Goal: Task Accomplishment & Management: Manage account settings

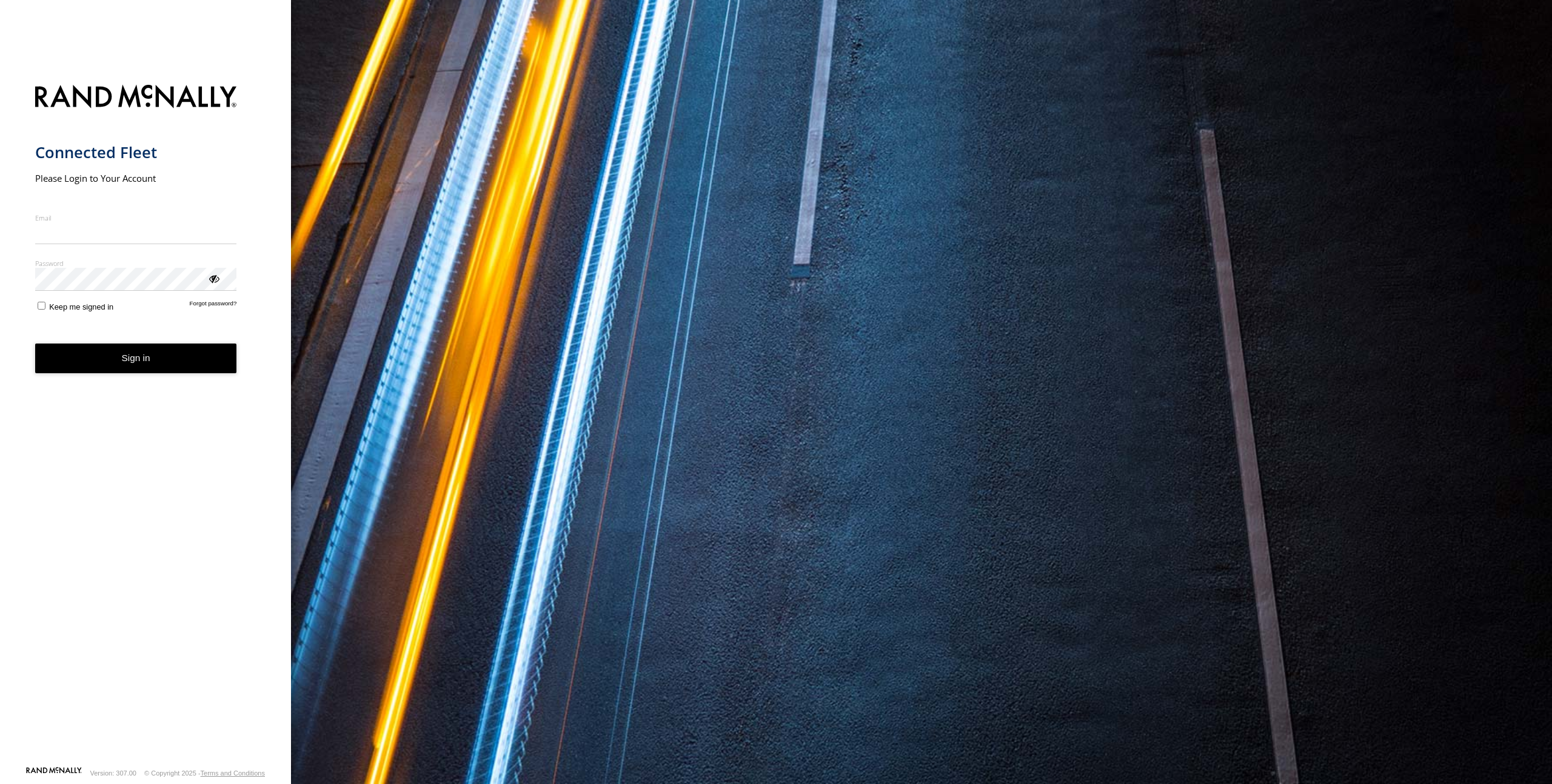
click at [164, 489] on form "Connected Fleet Please Login to Your Account Email Enter a valid login email ad…" at bounding box center [145, 421] width 221 height 689
click at [165, 216] on label "Email" at bounding box center [135, 218] width 202 height 9
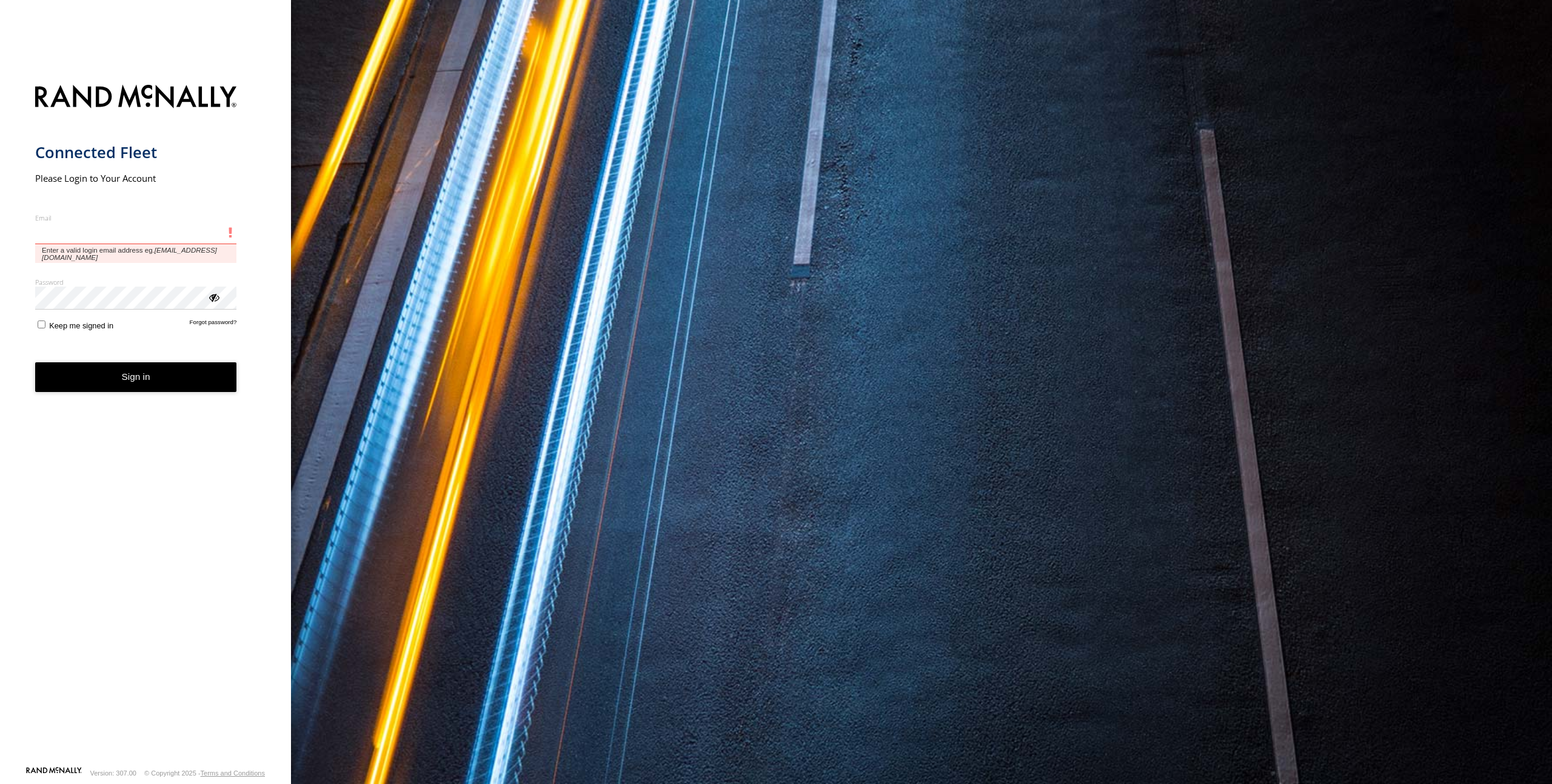
click at [165, 223] on input "Email" at bounding box center [135, 233] width 202 height 22
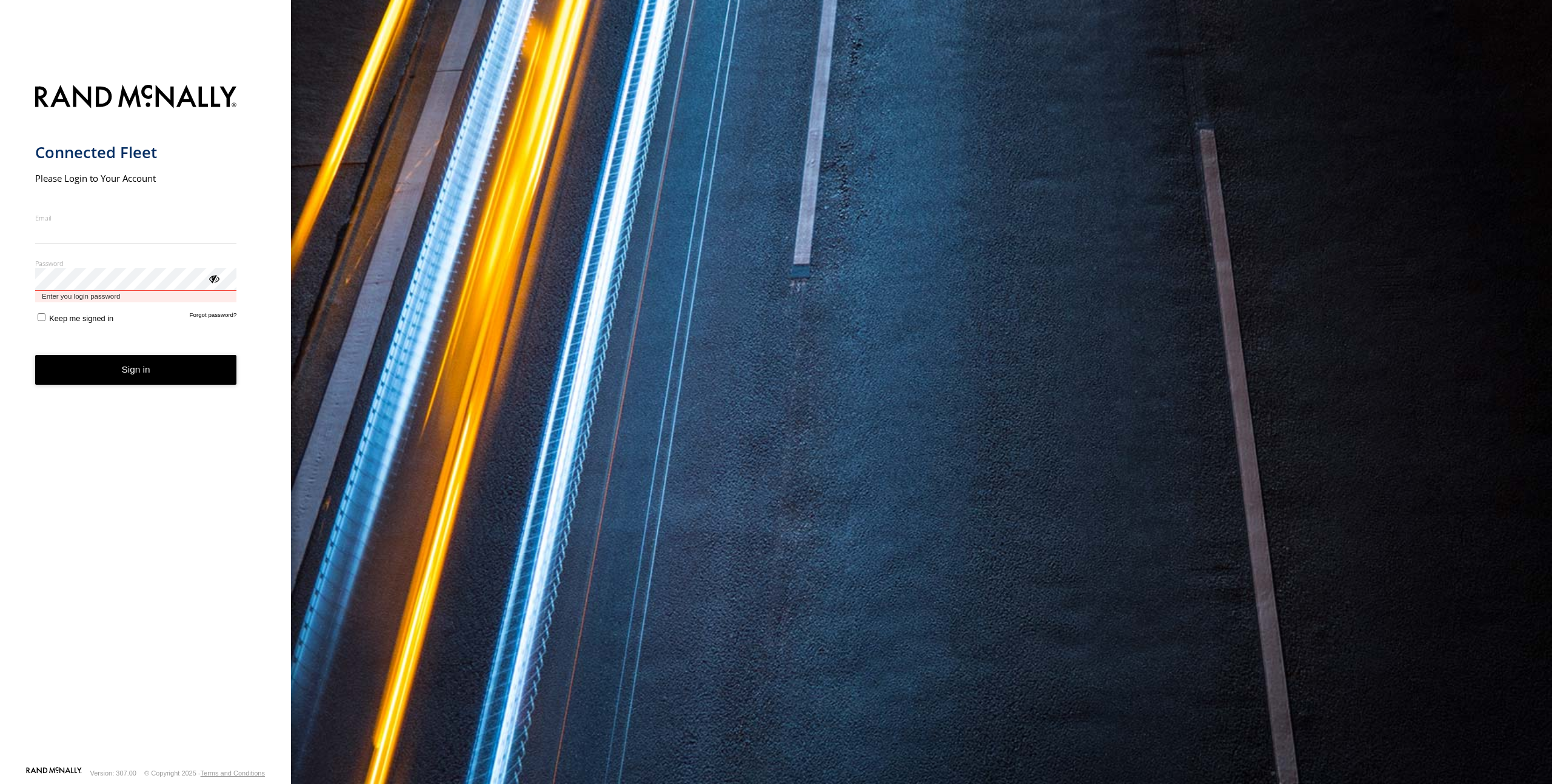
click at [67, 293] on div "Password Enter you login password" at bounding box center [135, 281] width 202 height 43
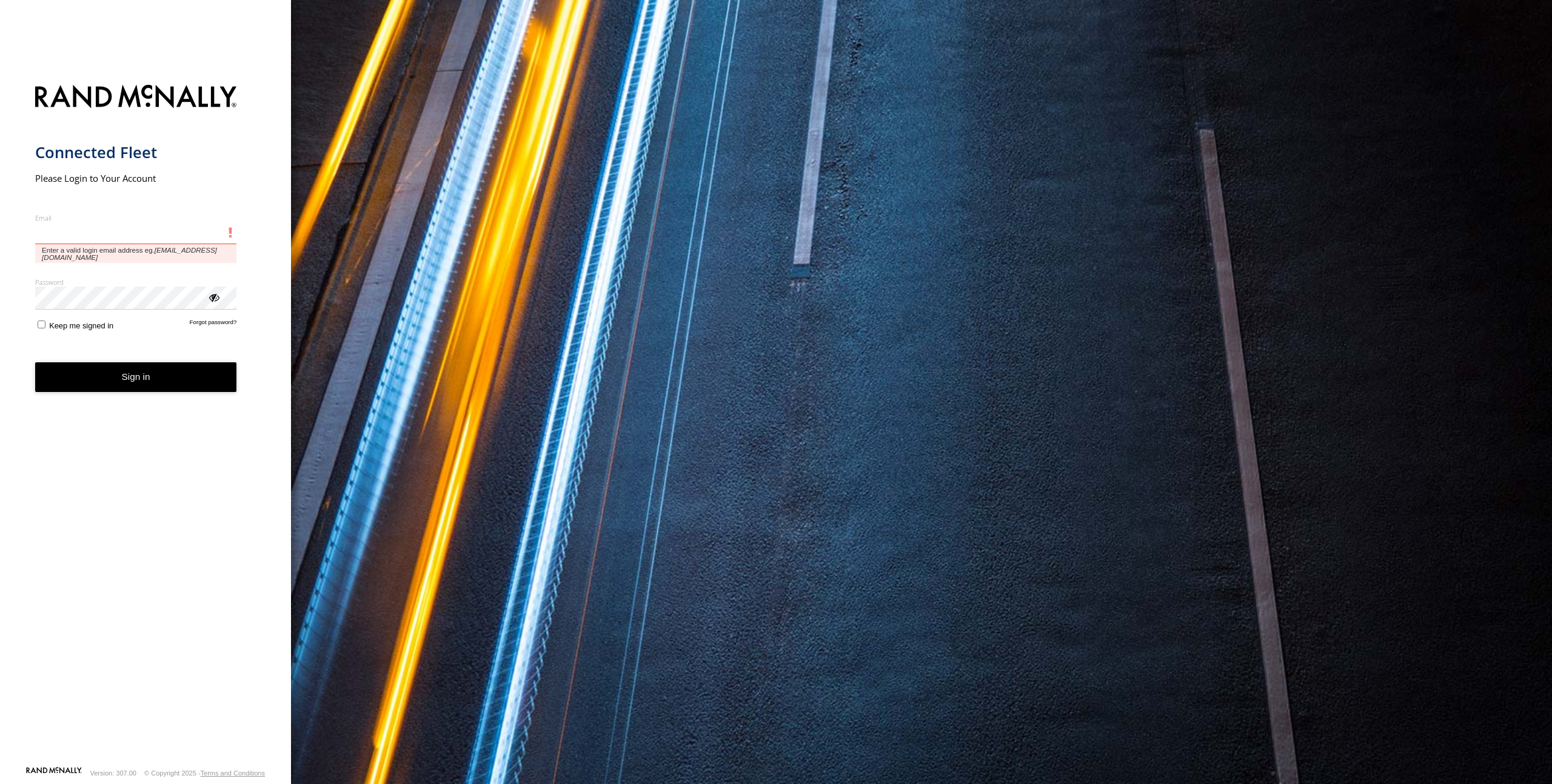
click at [158, 224] on input "Email" at bounding box center [135, 233] width 202 height 22
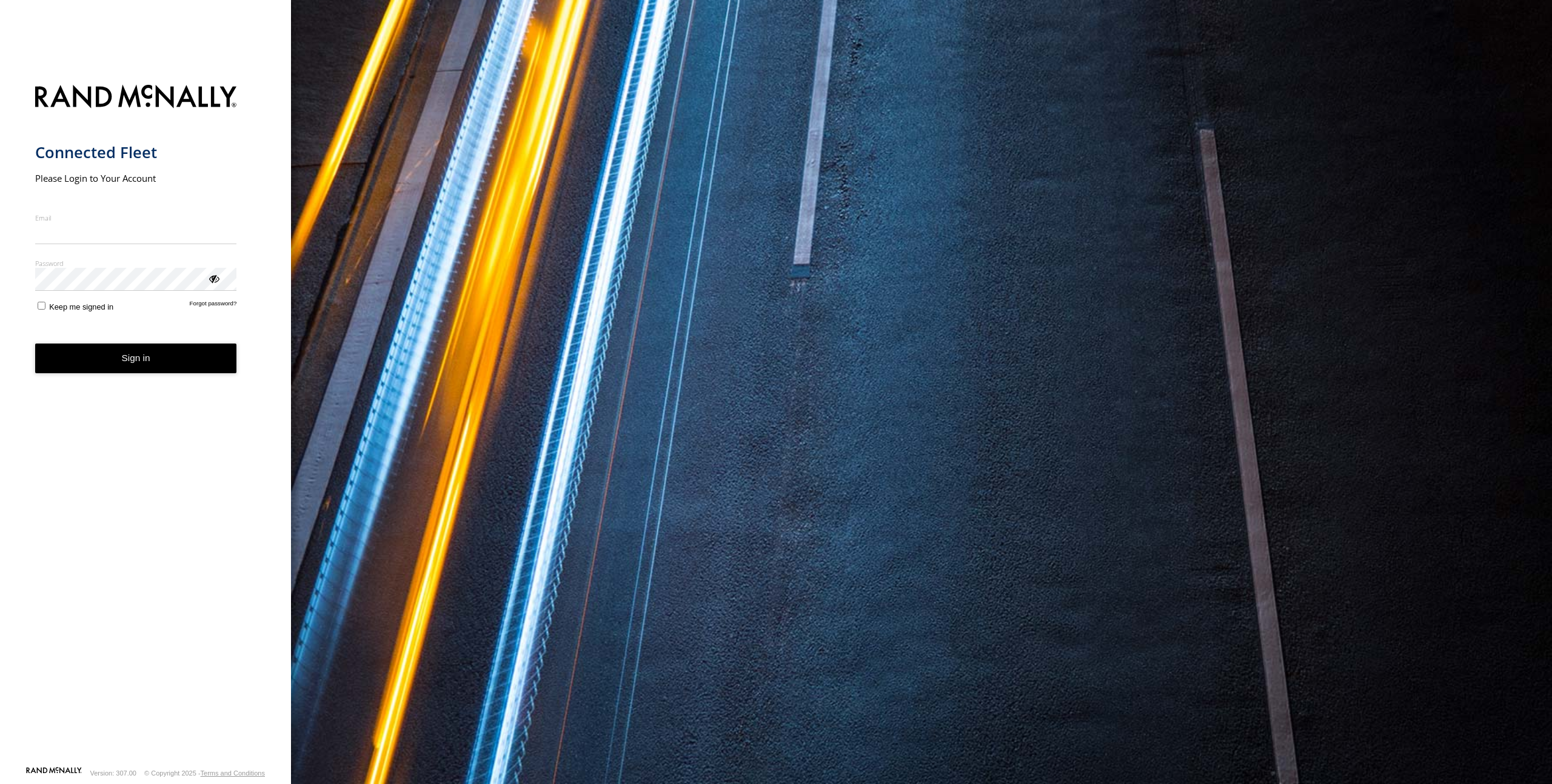
click at [192, 186] on form "Connected Fleet Please Login to Your Account Email Enter a valid login email ad…" at bounding box center [145, 421] width 221 height 689
click at [118, 368] on button "Sign in" at bounding box center [135, 358] width 202 height 29
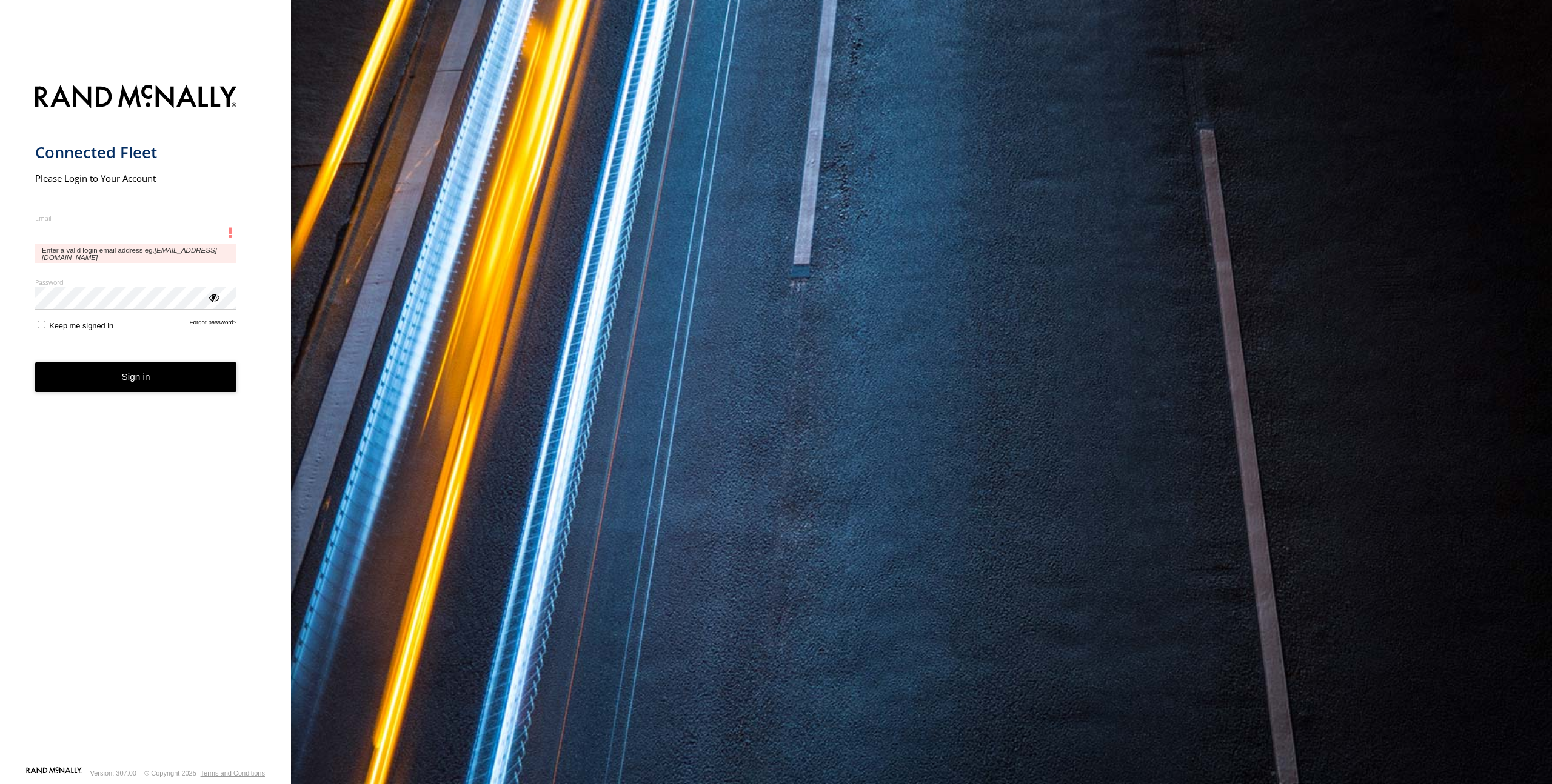
click at [58, 244] on input "Email" at bounding box center [135, 233] width 202 height 22
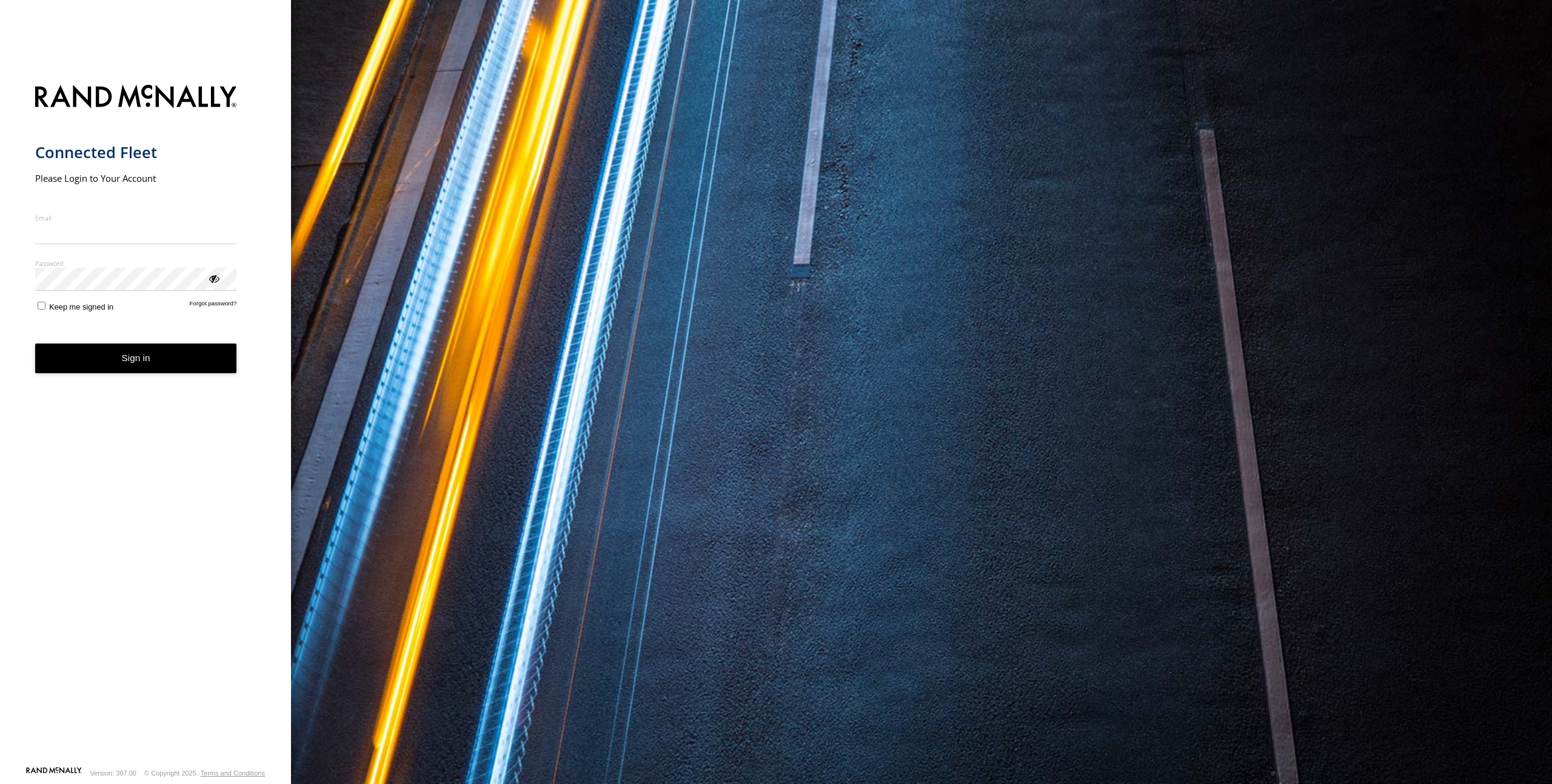
click at [202, 332] on form "Connected Fleet Please Login to Your Account Email Enter a valid login email ad…" at bounding box center [145, 421] width 221 height 689
click at [138, 365] on button "Sign in" at bounding box center [135, 358] width 202 height 29
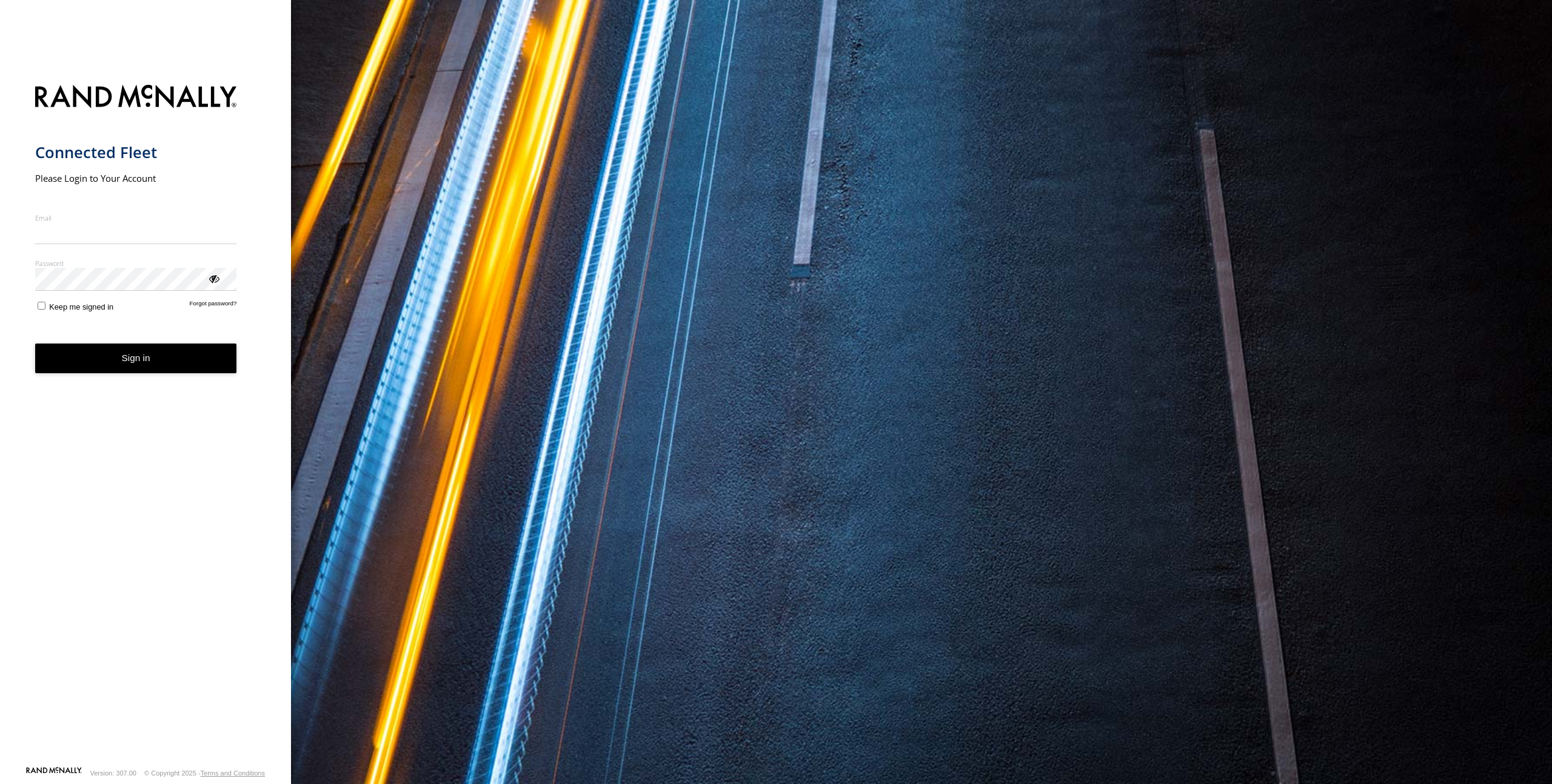
click at [138, 365] on button "Sign in" at bounding box center [135, 358] width 202 height 29
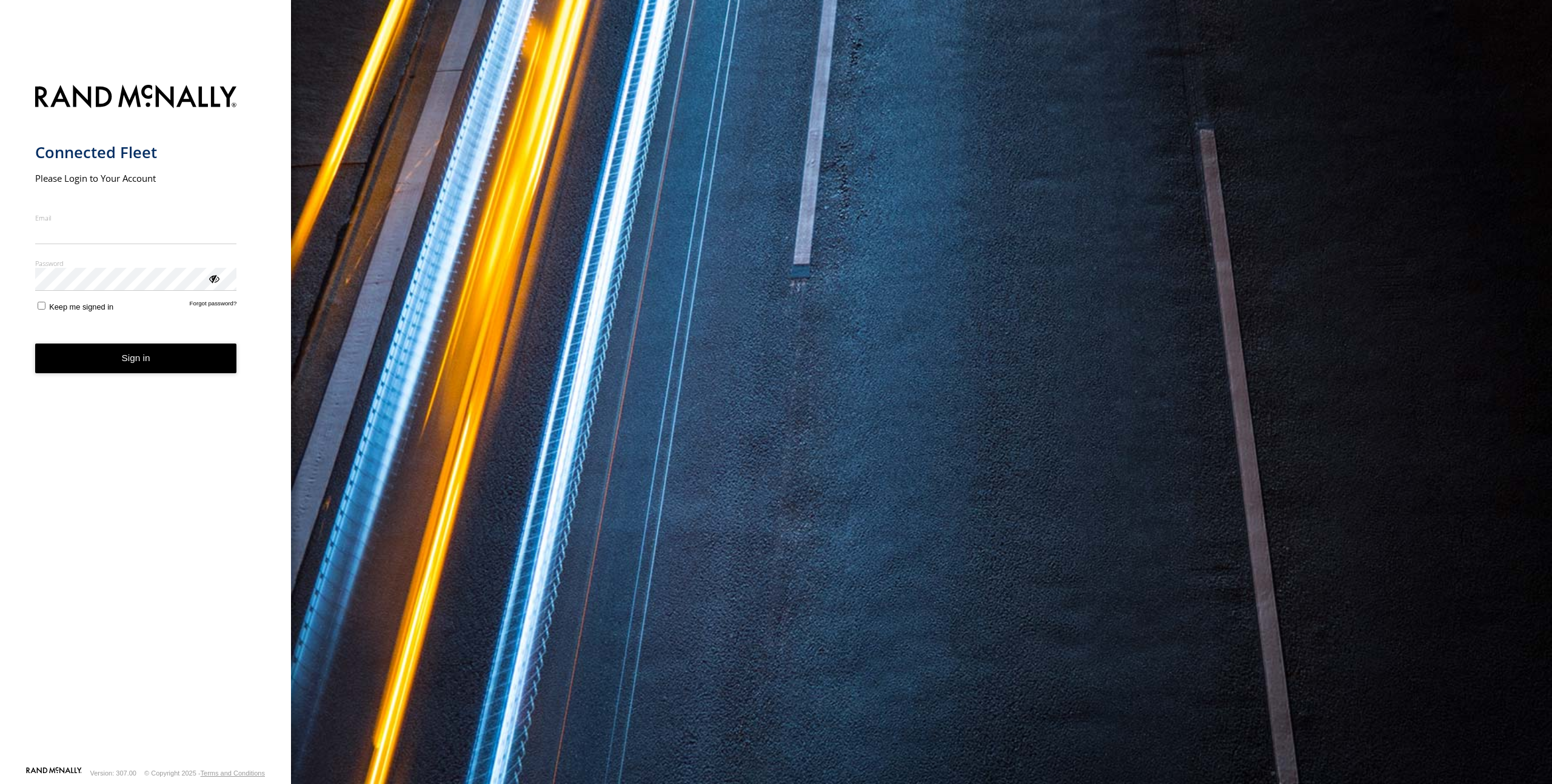
click at [138, 365] on button "Sign in" at bounding box center [135, 358] width 202 height 29
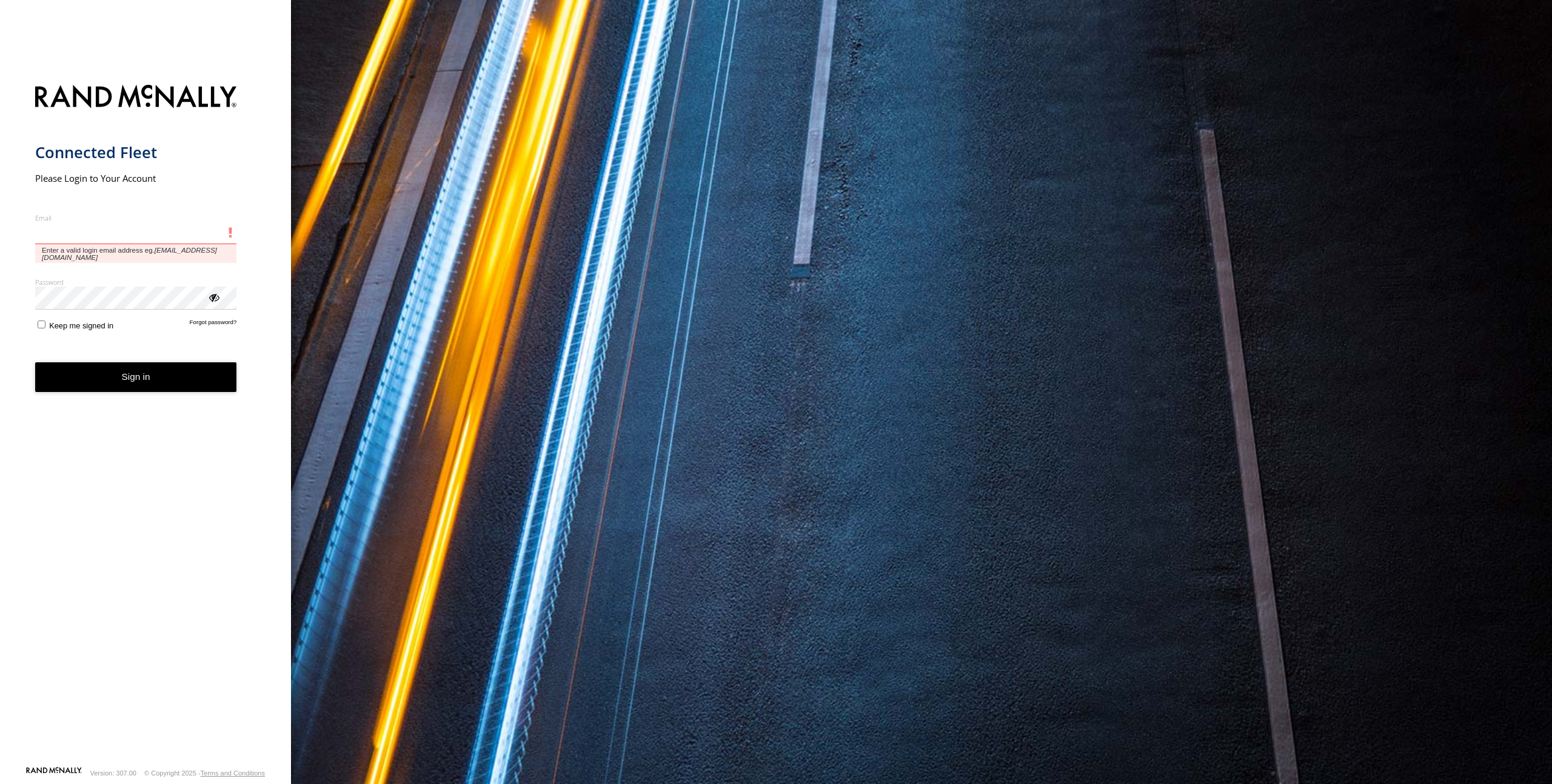
click at [113, 224] on input "Email" at bounding box center [135, 233] width 202 height 22
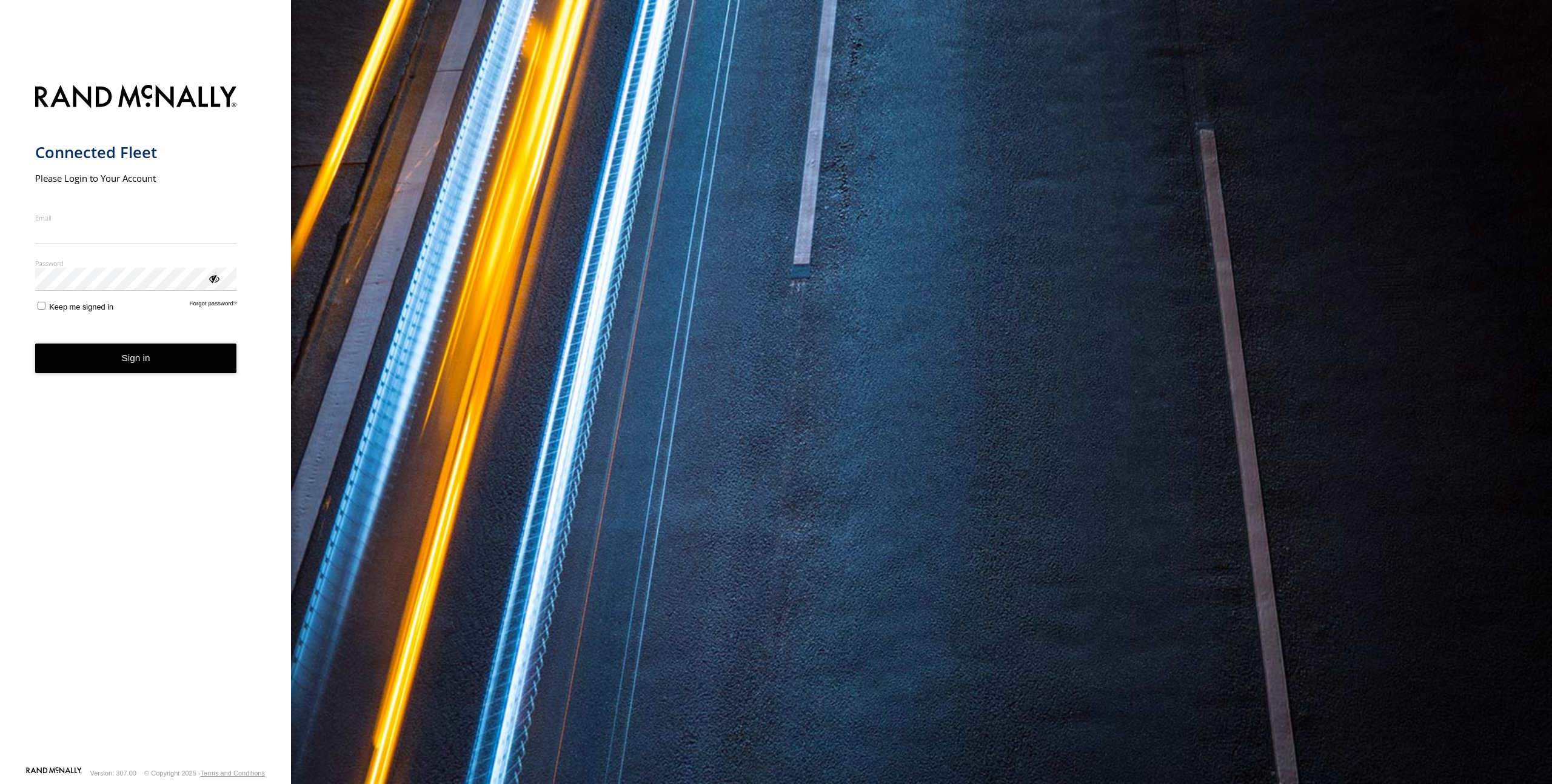
click at [169, 377] on form "Connected Fleet Please Login to Your Account Email Enter a valid login email ad…" at bounding box center [145, 421] width 221 height 689
click at [157, 368] on button "Sign in" at bounding box center [135, 358] width 202 height 29
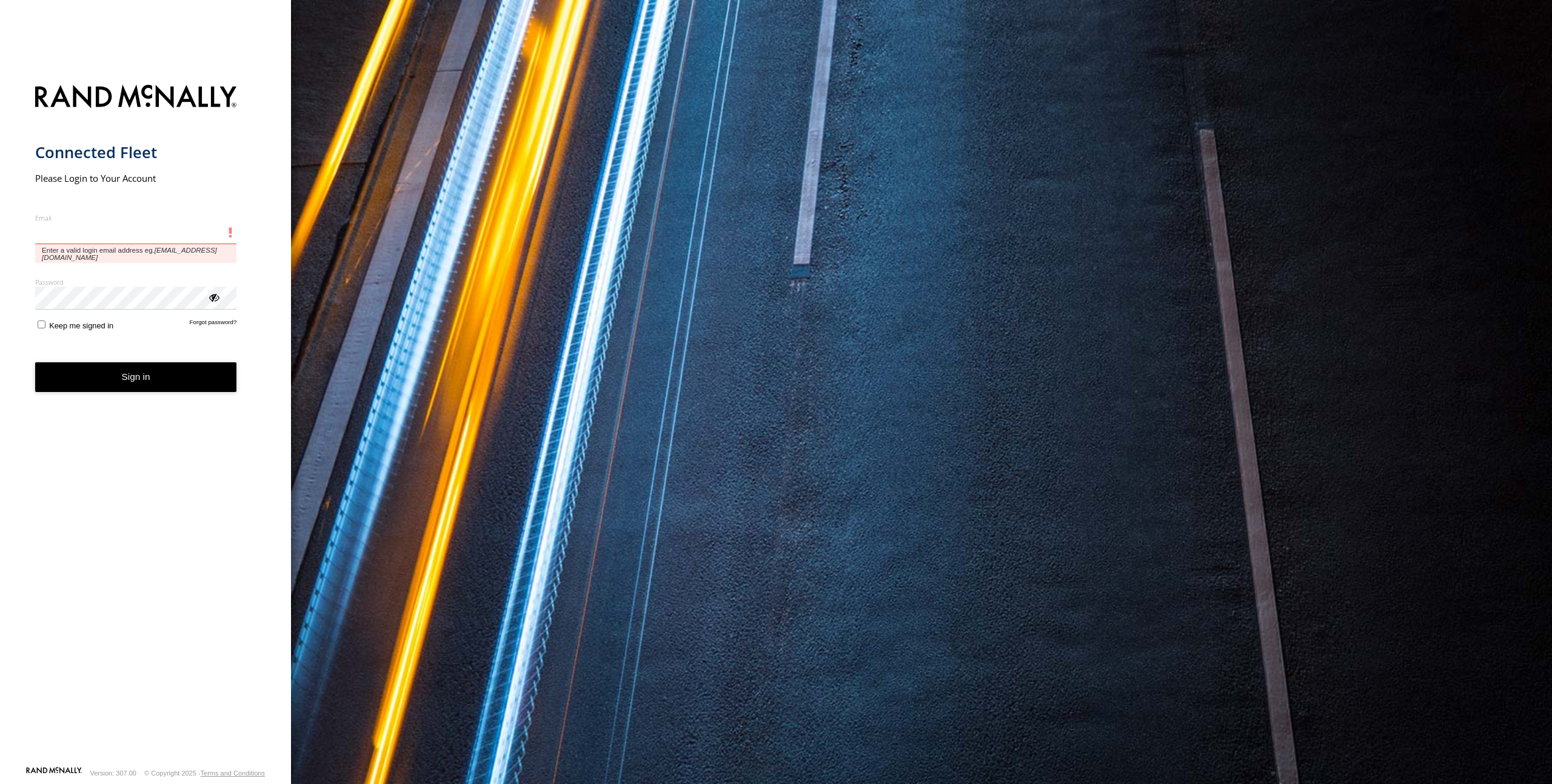
click at [77, 237] on input "Email" at bounding box center [135, 233] width 202 height 22
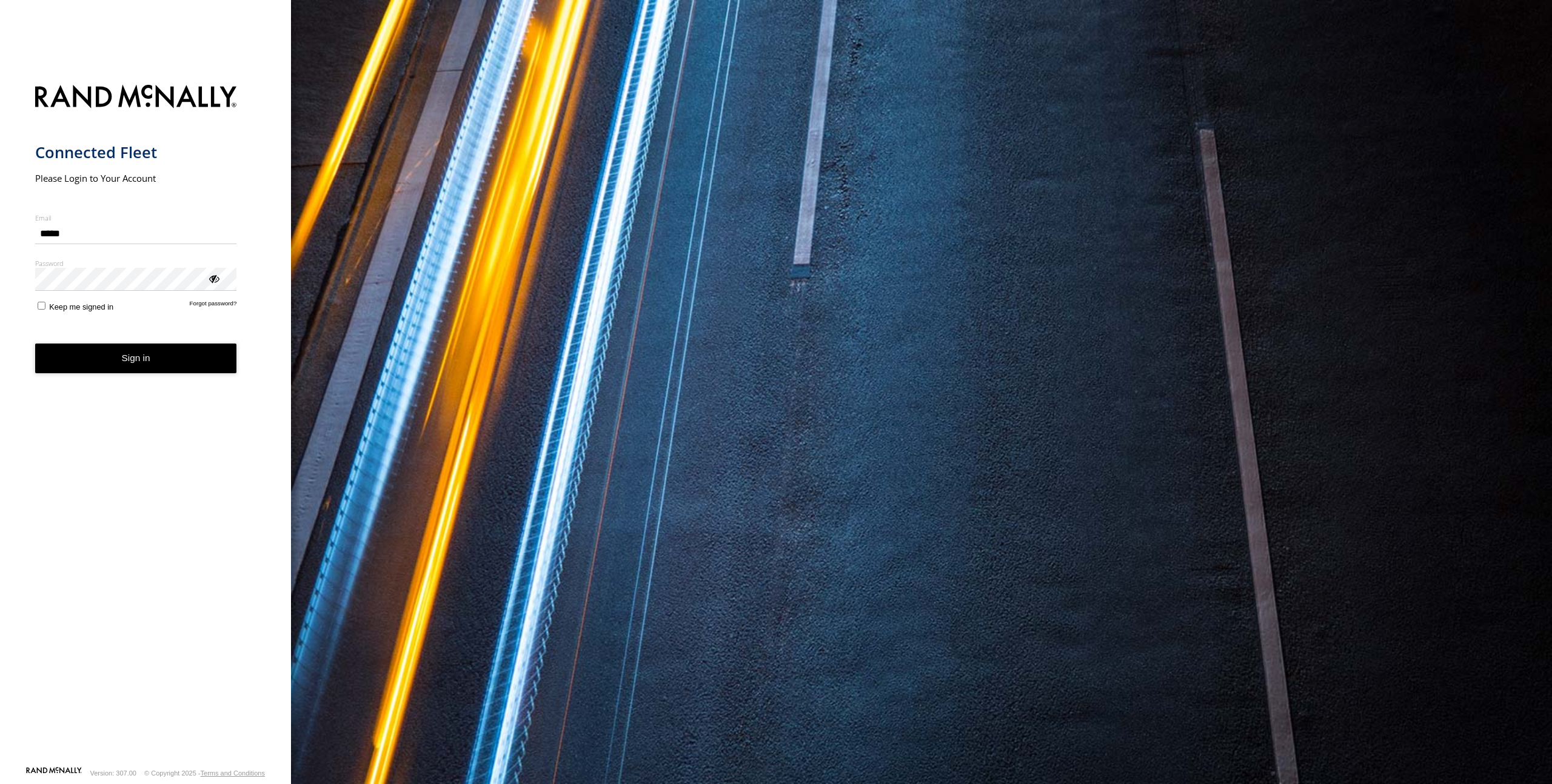
click at [142, 367] on button "Sign in" at bounding box center [135, 358] width 202 height 29
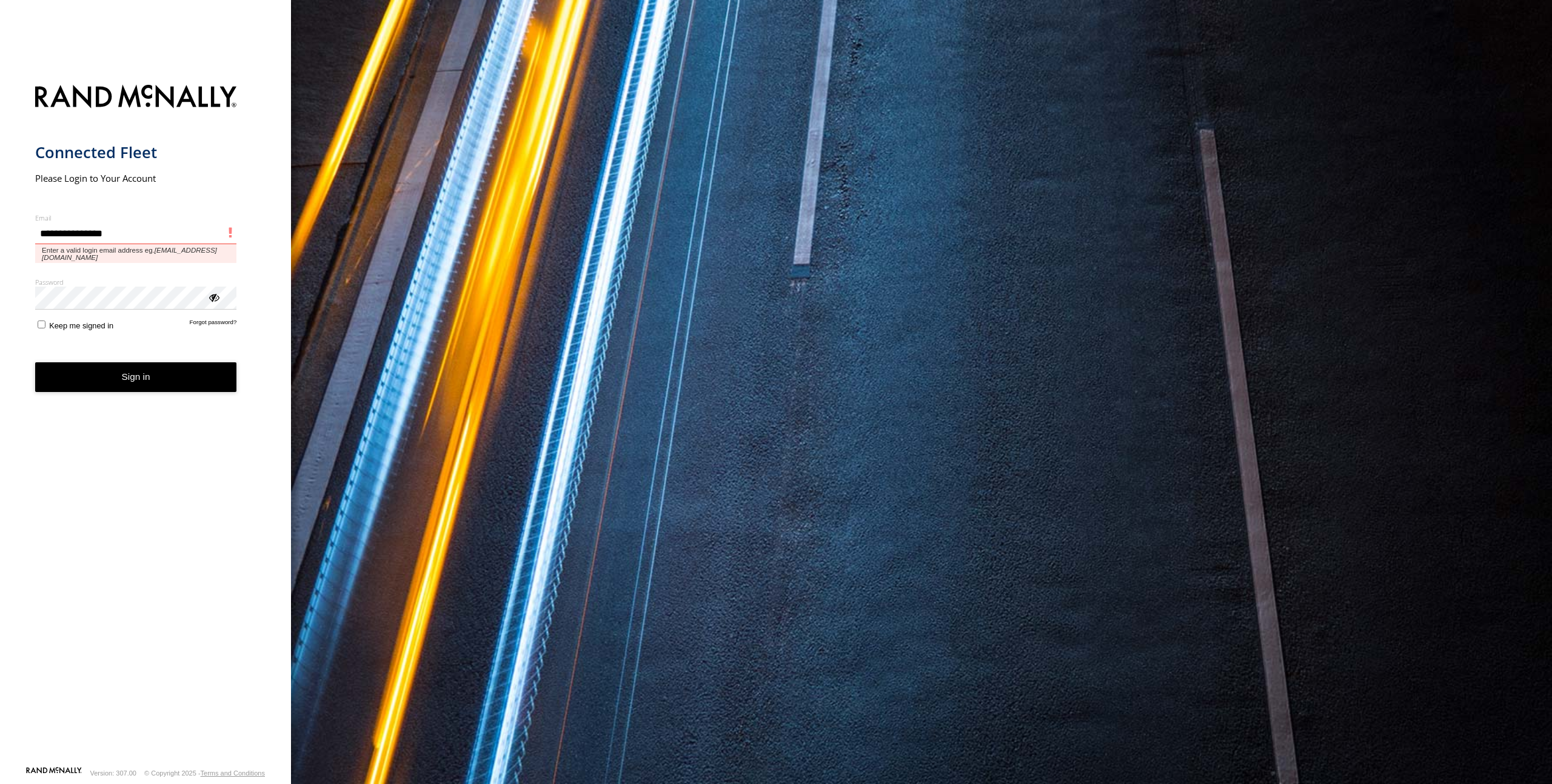
type input "**********"
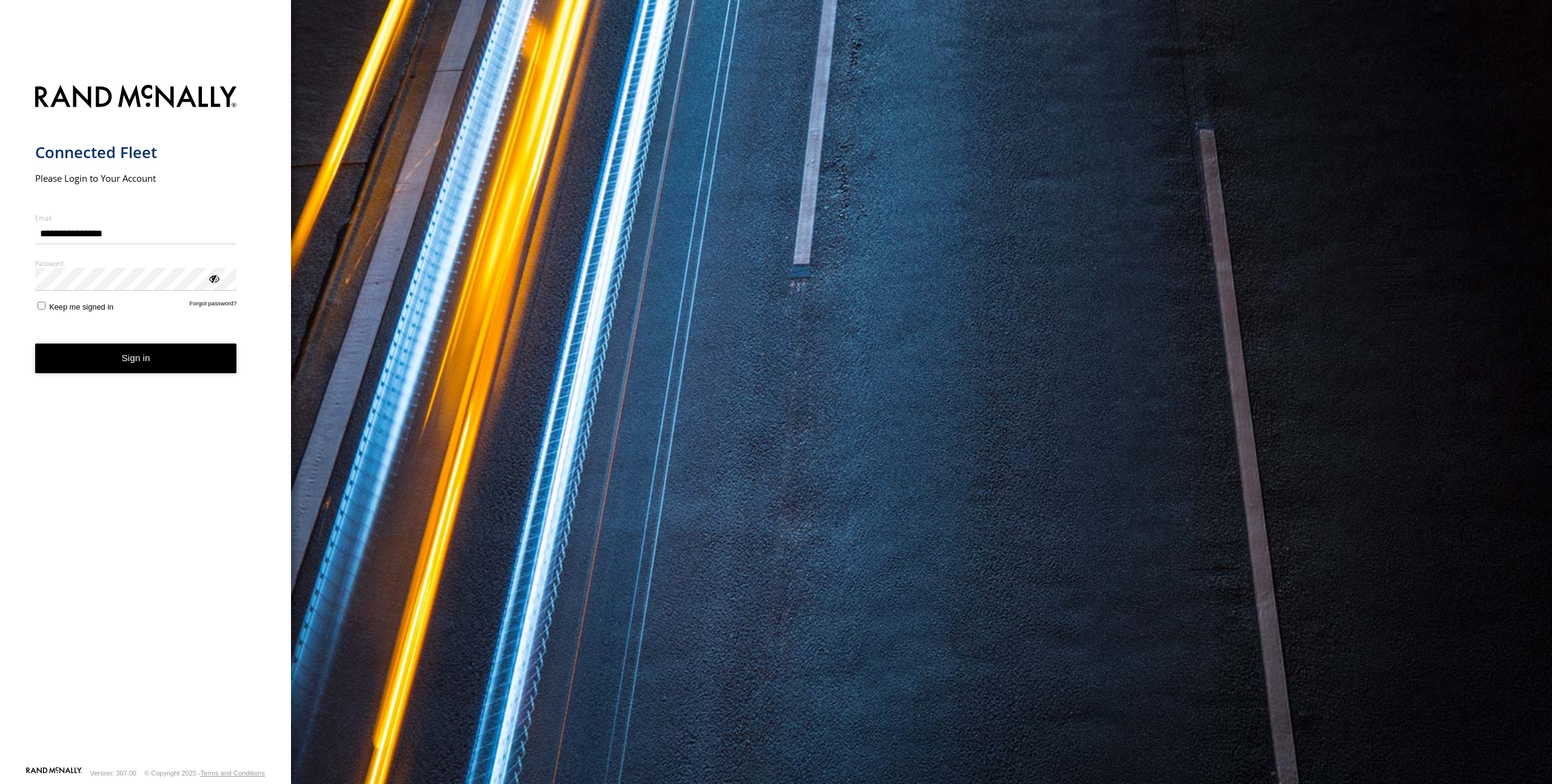
click at [94, 360] on button "Sign in" at bounding box center [135, 358] width 202 height 29
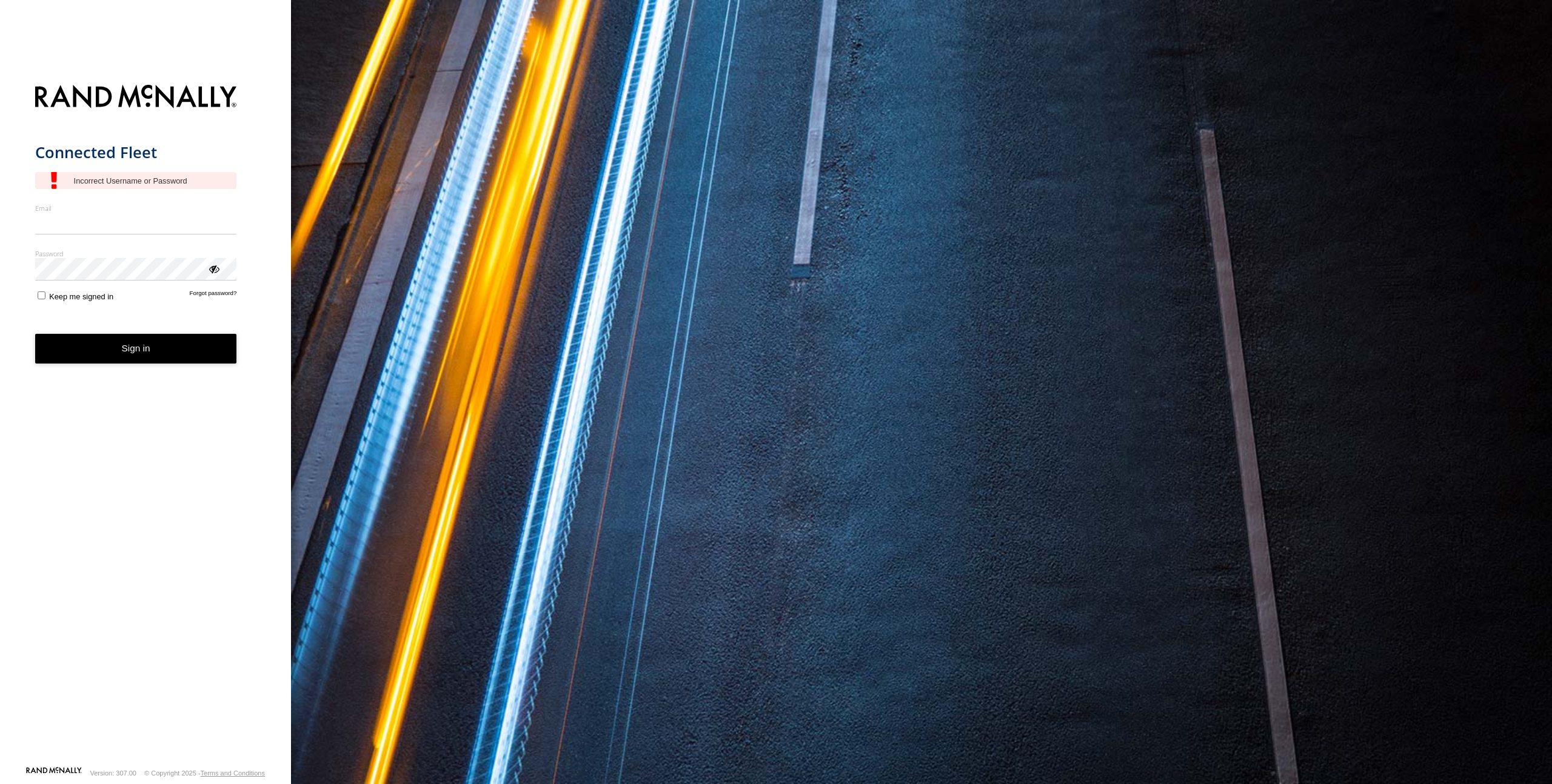
click at [207, 453] on form "Connected Fleet Email Enter a valid login email address eg. me@email.com Passwo…" at bounding box center [145, 421] width 221 height 689
drag, startPoint x: 149, startPoint y: 152, endPoint x: 4, endPoint y: 152, distance: 145.0
click at [4, 152] on div "Connected Fleet Email Enter a valid login email address eg. me@email.com Passwo…" at bounding box center [145, 392] width 291 height 784
click at [147, 179] on div "main" at bounding box center [135, 181] width 202 height 17
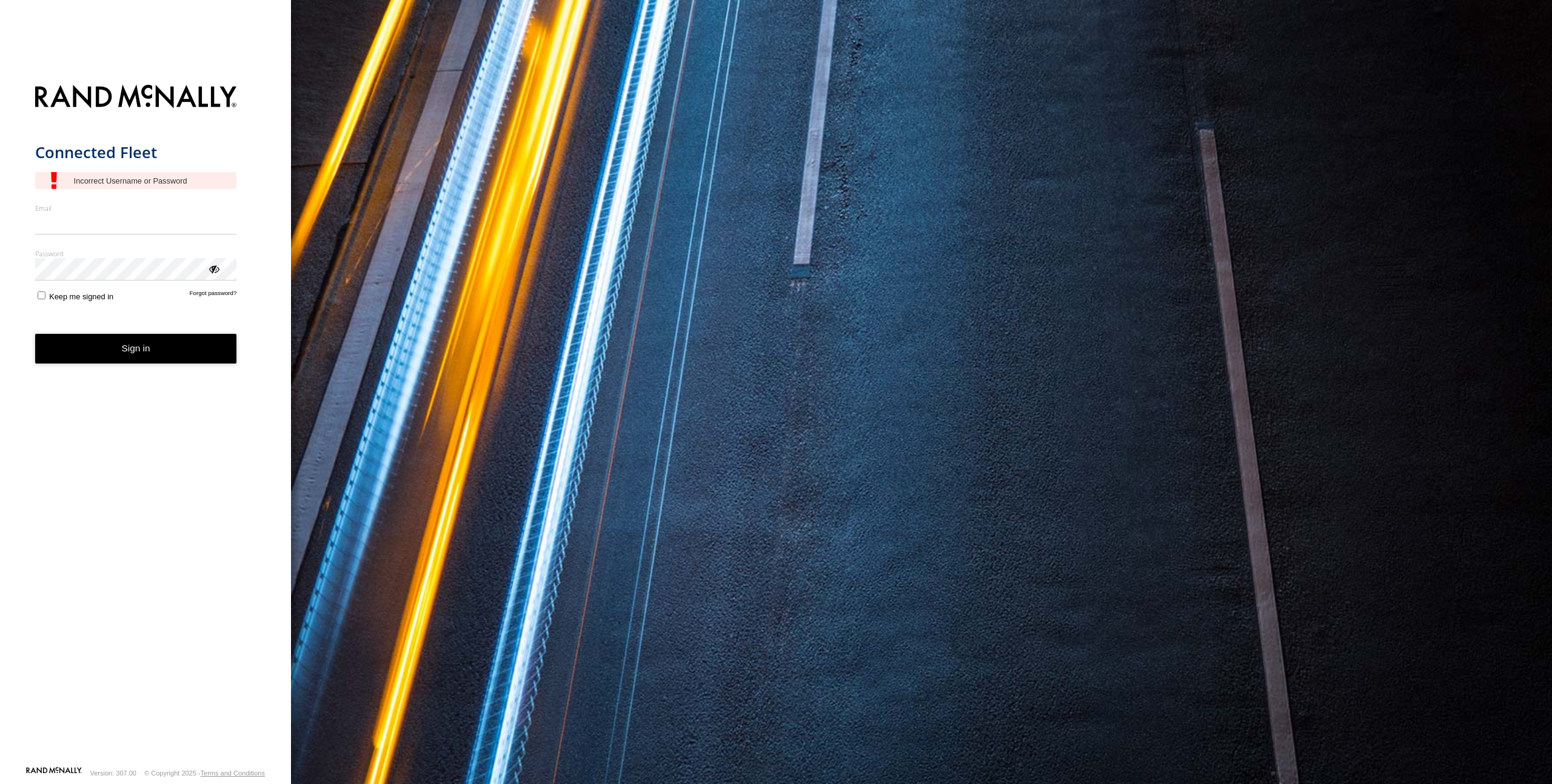
click at [46, 155] on h1 "Connected Fleet" at bounding box center [135, 152] width 202 height 20
